Goal: Task Accomplishment & Management: Manage account settings

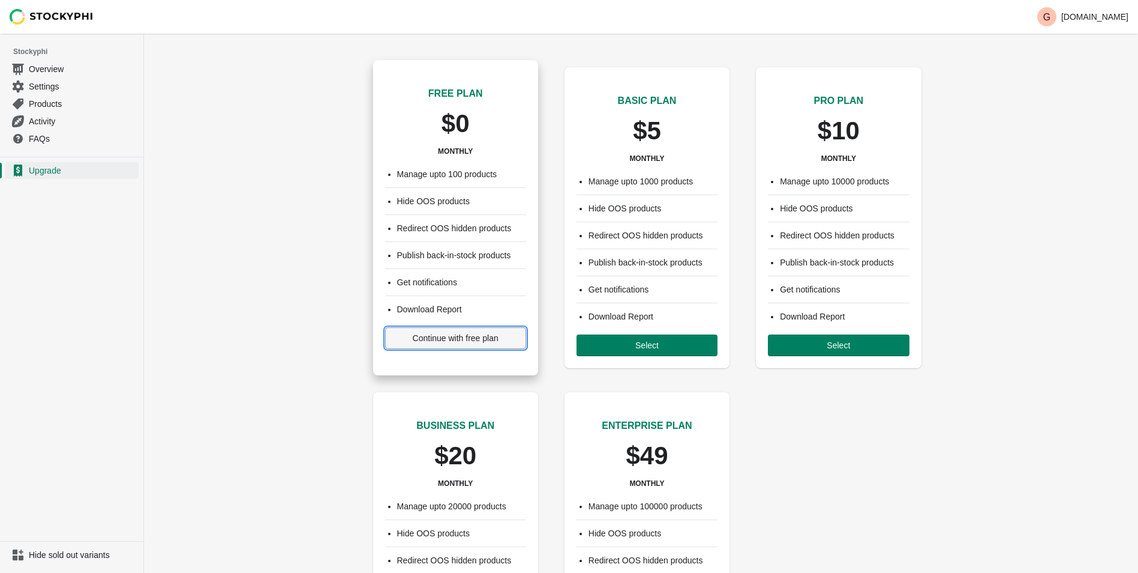
click at [433, 339] on span "Continue with free plan" at bounding box center [456, 338] width 86 height 10
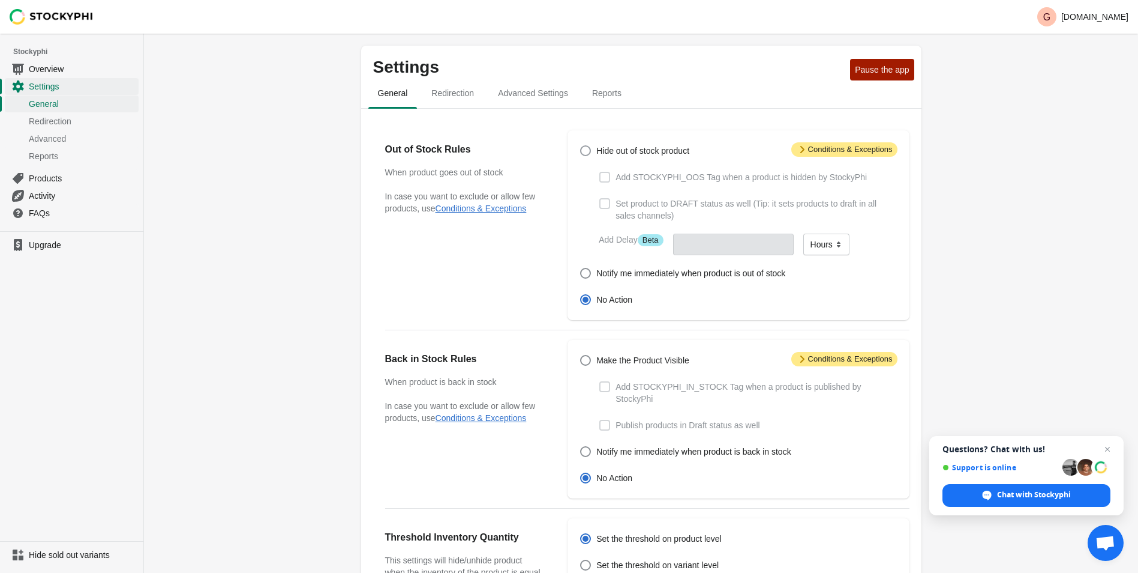
click at [609, 151] on span "Hide out of stock product" at bounding box center [643, 151] width 93 height 12
click at [581, 146] on input "Hide out of stock product" at bounding box center [580, 145] width 1 height 1
radio input "true"
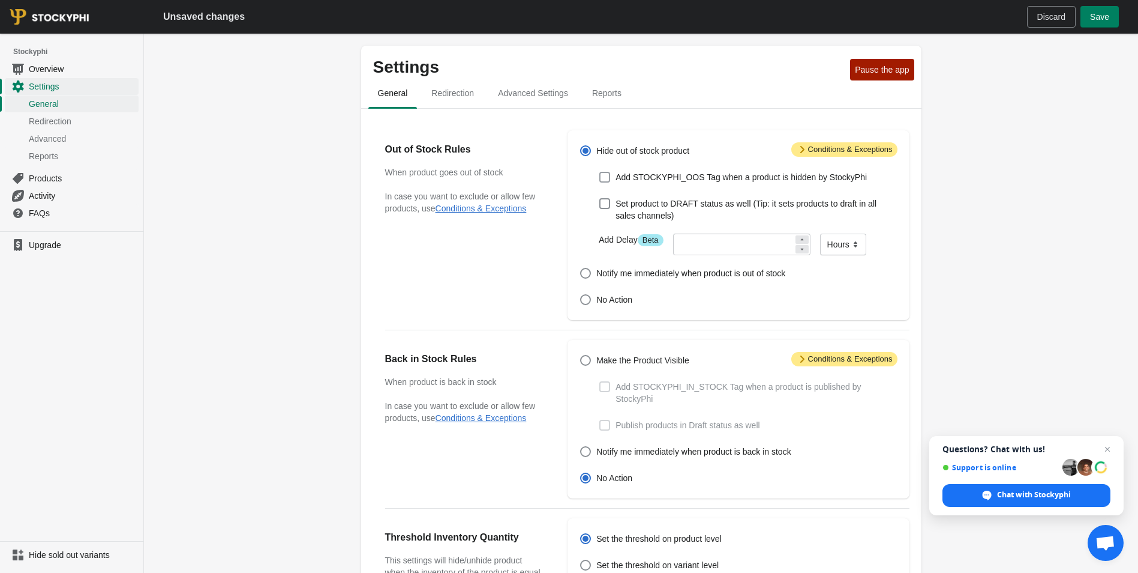
click at [604, 178] on span at bounding box center [605, 177] width 11 height 11
click at [600, 172] on input "Add STOCKYPHI_OOS Tag when a product is hidden by StockyPhi" at bounding box center [600, 172] width 1 height 1
checkbox input "true"
click at [721, 244] on input "number" at bounding box center [733, 244] width 121 height 22
click at [1095, 20] on span "Save" at bounding box center [1099, 17] width 19 height 10
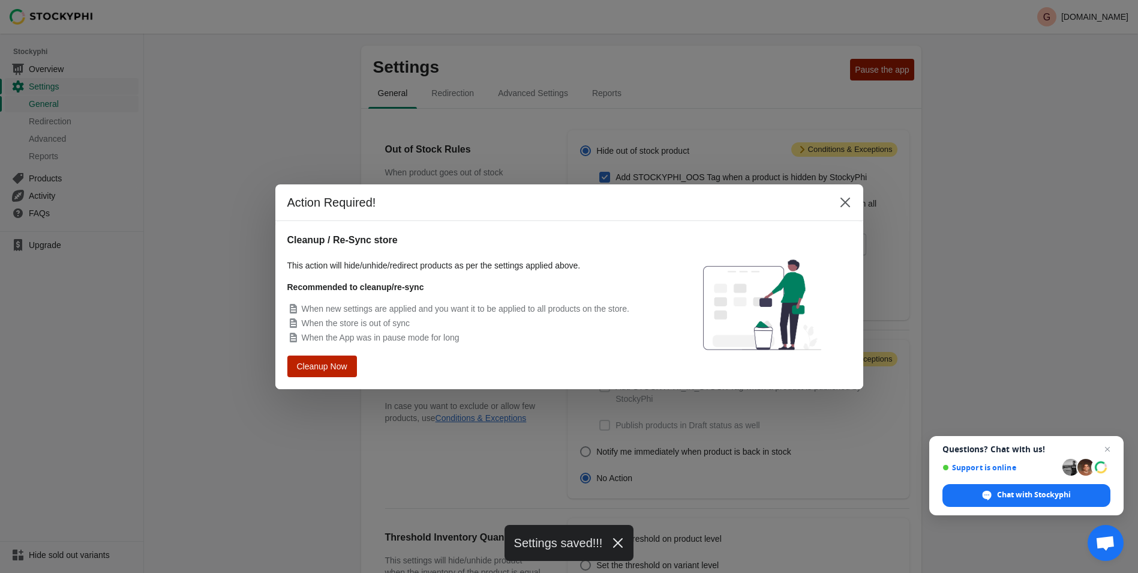
click at [320, 363] on span "Cleanup Now" at bounding box center [322, 365] width 46 height 8
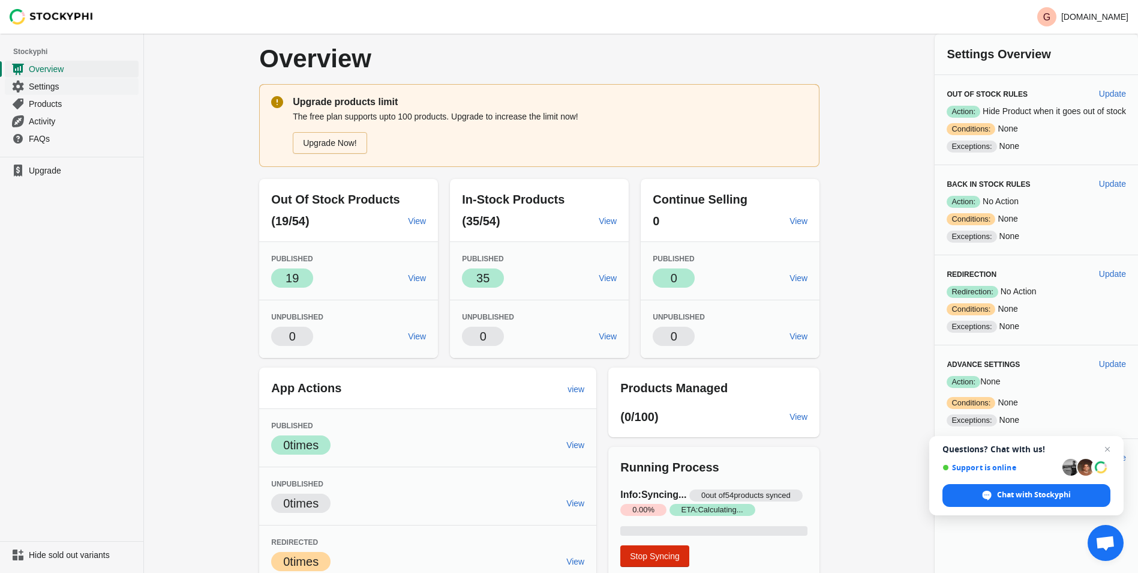
click at [68, 87] on span "Settings" at bounding box center [82, 86] width 107 height 12
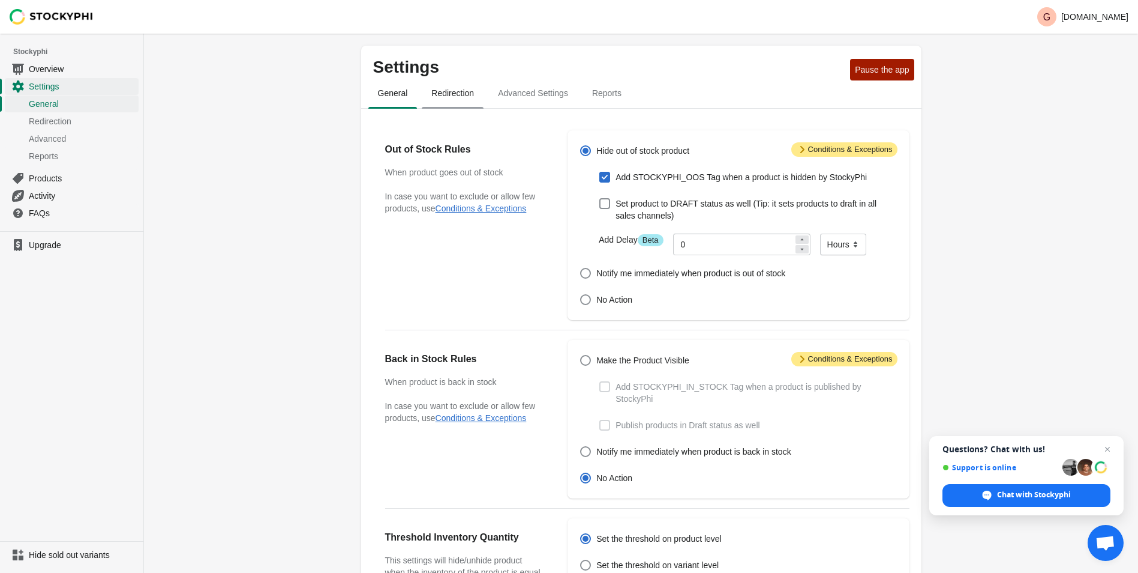
click at [452, 98] on span "Redirection" at bounding box center [453, 93] width 62 height 22
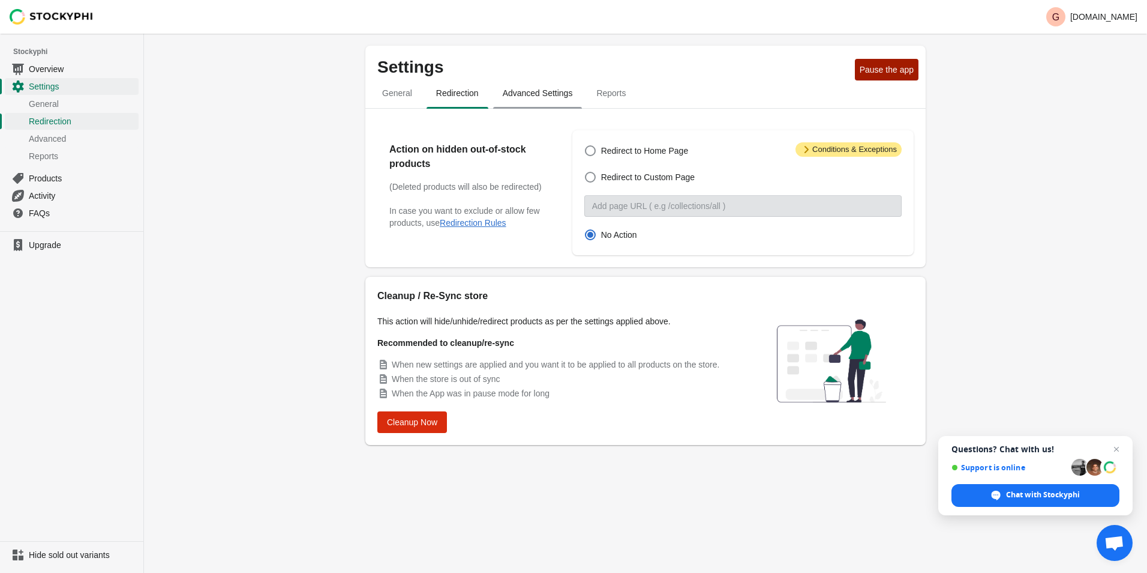
click at [517, 95] on span "Advanced Settings" at bounding box center [537, 93] width 89 height 22
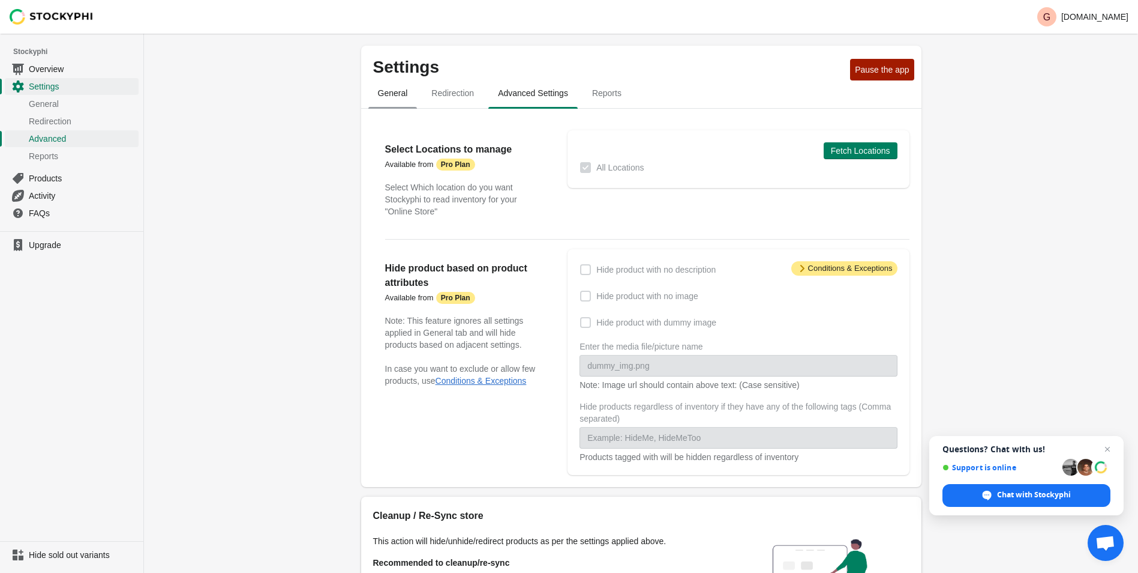
click at [392, 92] on span "General" at bounding box center [392, 93] width 49 height 22
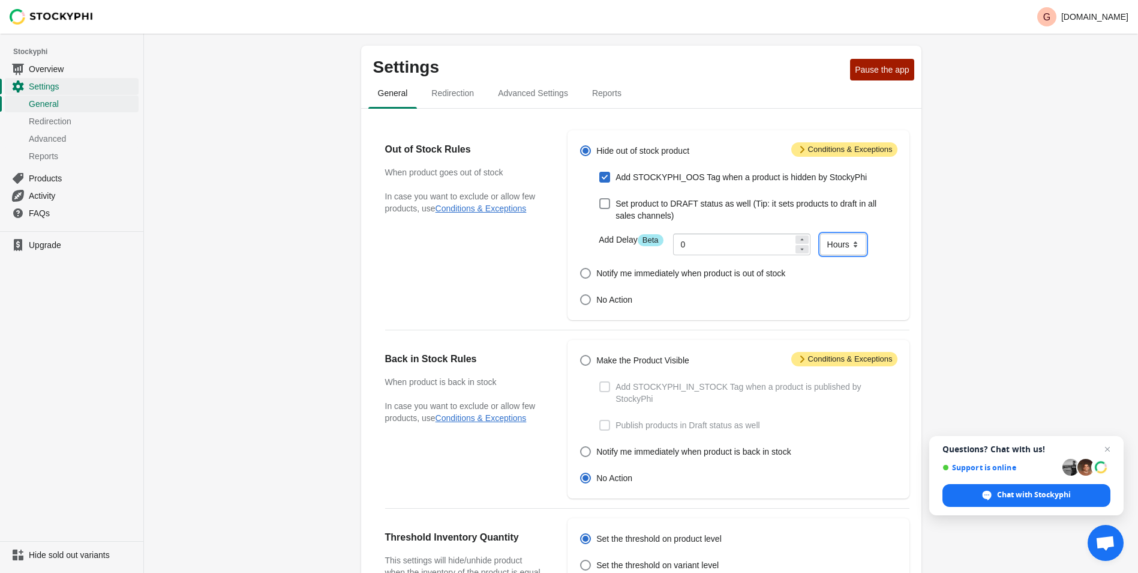
click at [852, 244] on select "Minutes Hours Days" at bounding box center [843, 244] width 46 height 22
select select "minutes"
click at [820, 234] on select "Minutes Hours Days" at bounding box center [843, 244] width 46 height 22
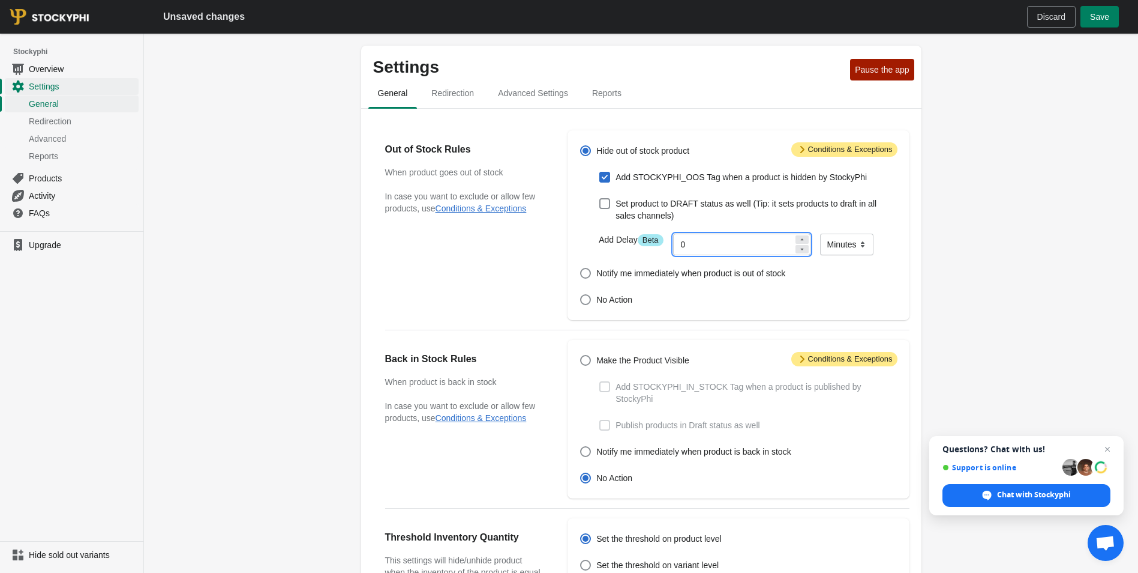
drag, startPoint x: 712, startPoint y: 243, endPoint x: 645, endPoint y: 245, distance: 67.3
click at [645, 245] on div "Add Delay Info Beta 0 Minutes Hours Days Minutes" at bounding box center [743, 239] width 308 height 31
click at [697, 247] on input "10" at bounding box center [733, 244] width 121 height 22
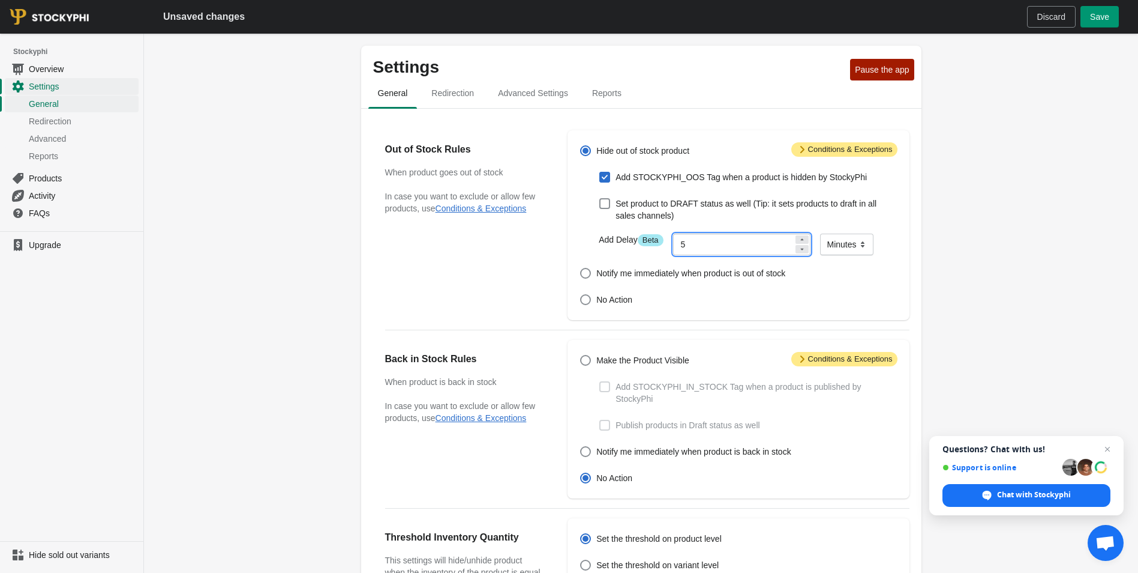
type input "5"
click at [1110, 14] on button "Save" at bounding box center [1100, 17] width 38 height 22
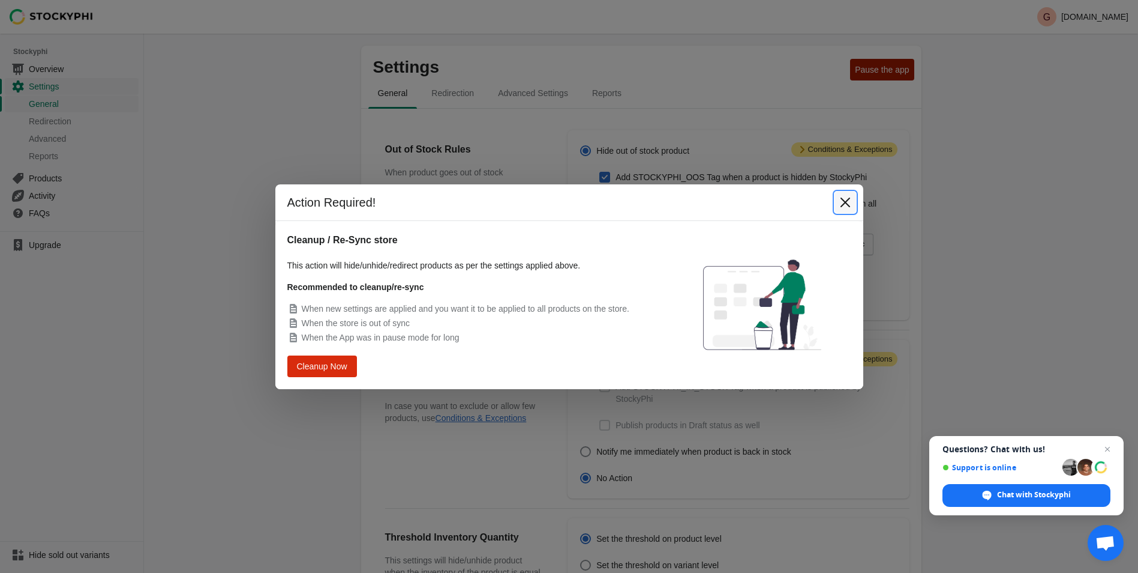
click at [846, 197] on icon "Close" at bounding box center [846, 202] width 12 height 12
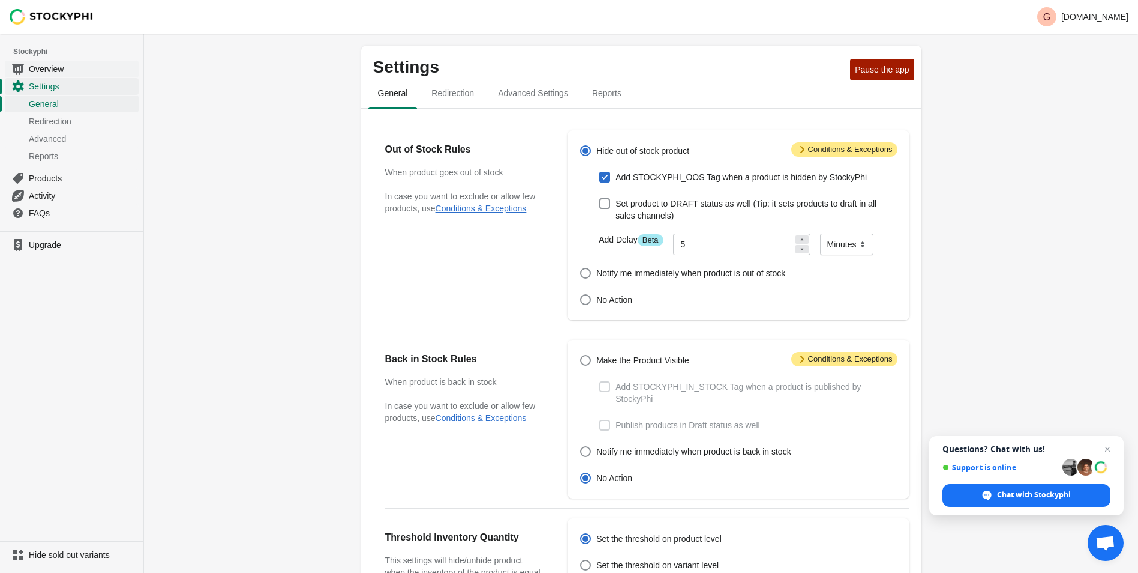
click at [57, 67] on span "Overview" at bounding box center [82, 69] width 107 height 12
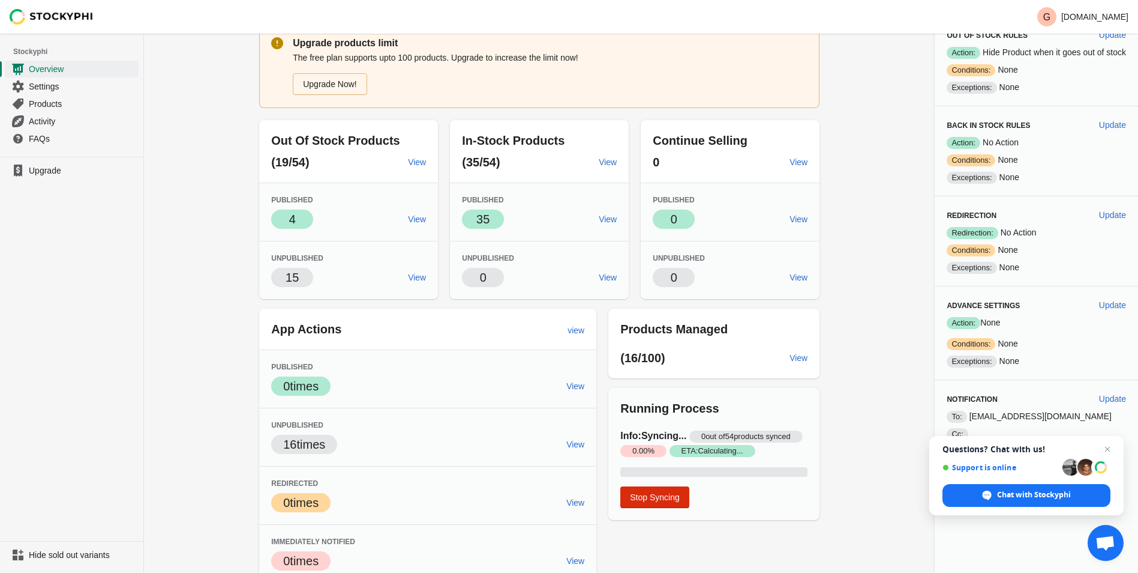
scroll to position [68, 0]
